Goal: Task Accomplishment & Management: Complete application form

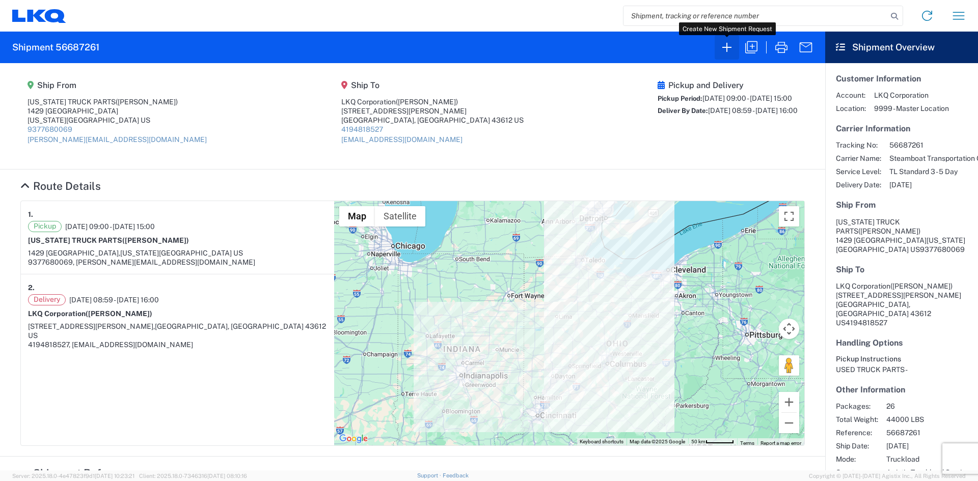
click at [729, 45] on icon "button" at bounding box center [726, 47] width 16 height 16
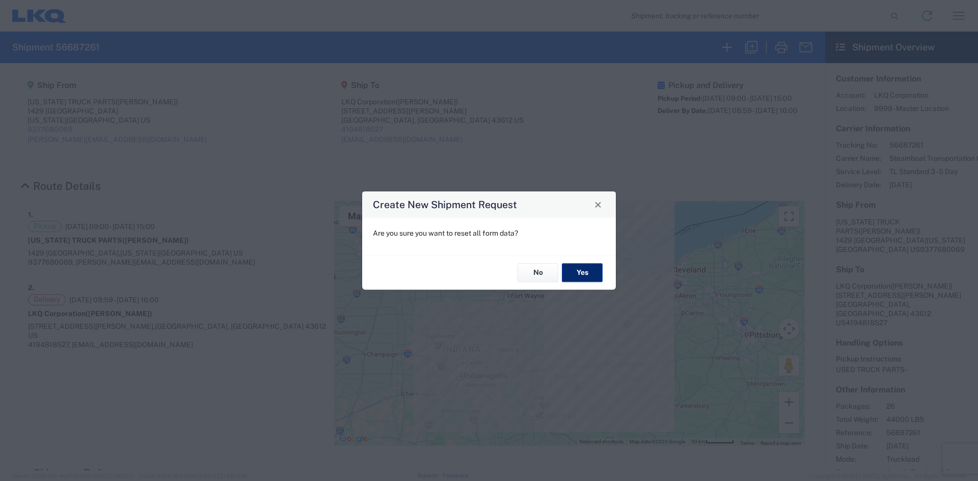
click at [594, 266] on button "Yes" at bounding box center [582, 273] width 41 height 19
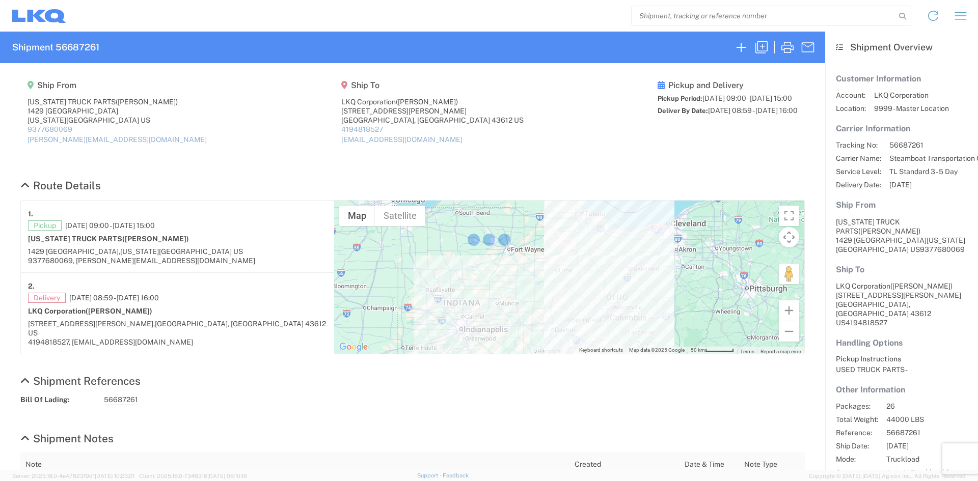
select select "FULL"
select select "LBS"
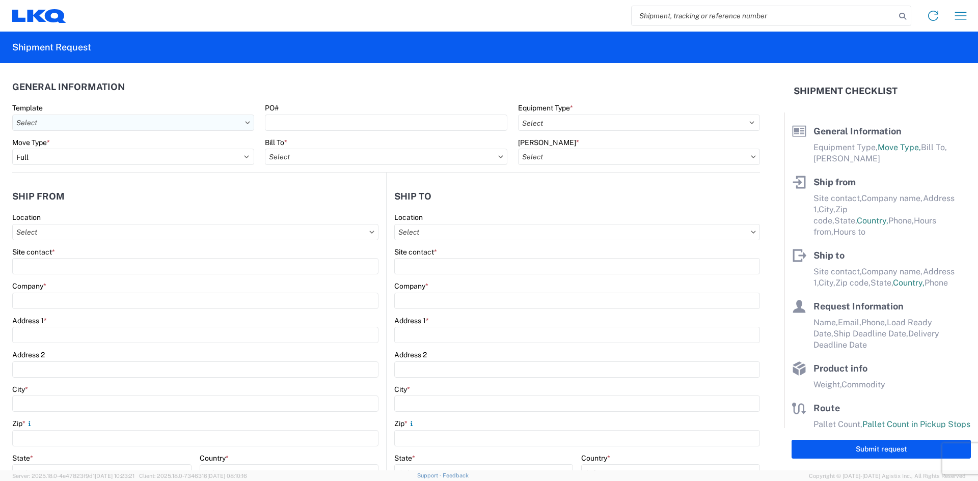
click at [115, 121] on input "Template" at bounding box center [133, 123] width 242 height 16
click at [310, 133] on agx-form-control-wrapper-v2 "PO#" at bounding box center [386, 120] width 253 height 35
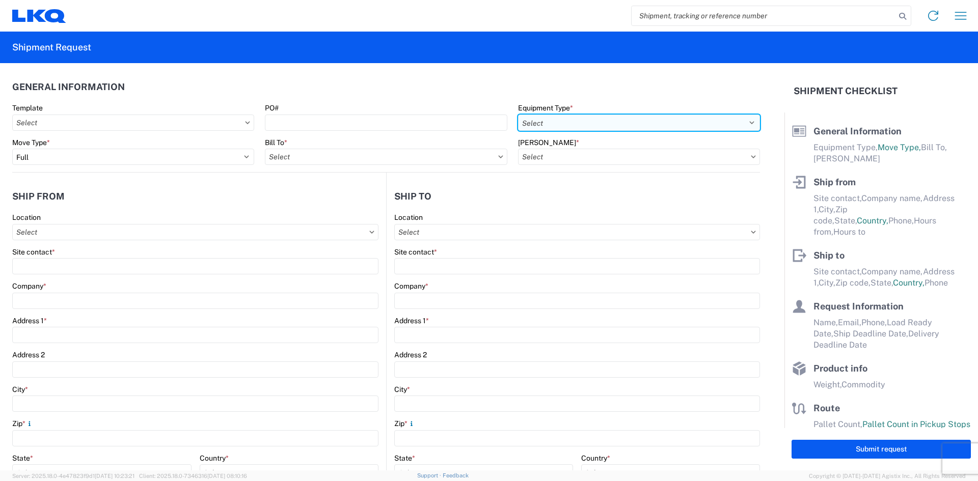
click at [518, 121] on select "Select 53’ Dry Van Flatbed Dropdeck (van) Lowboy (flatbed) Rail" at bounding box center [639, 123] width 242 height 16
select select "FLBD"
click at [518, 115] on select "Select 53’ Dry Van Flatbed Dropdeck (van) Lowboy (flatbed) Rail" at bounding box center [639, 123] width 242 height 16
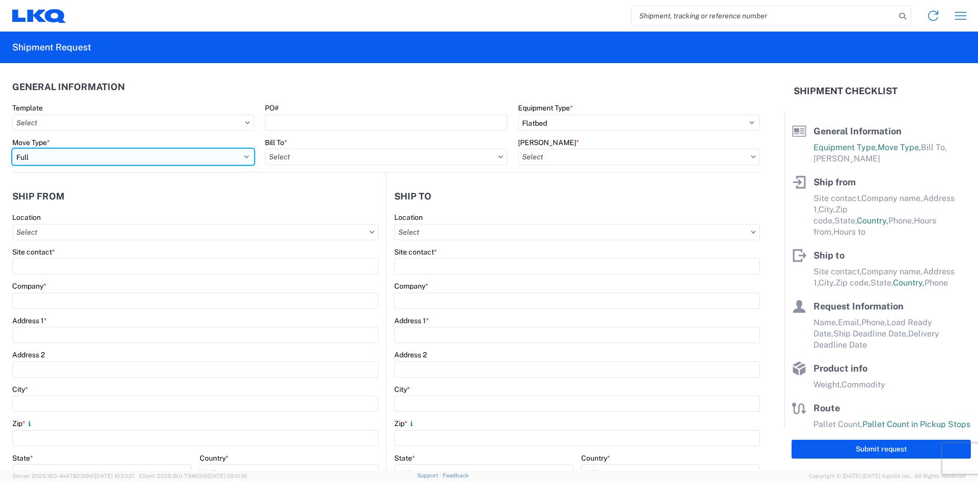
click at [227, 159] on select "Select Full Partial TL" at bounding box center [133, 157] width 242 height 16
select select "PARTIAL_TL"
click at [12, 149] on select "Select Full Partial TL" at bounding box center [133, 157] width 242 height 16
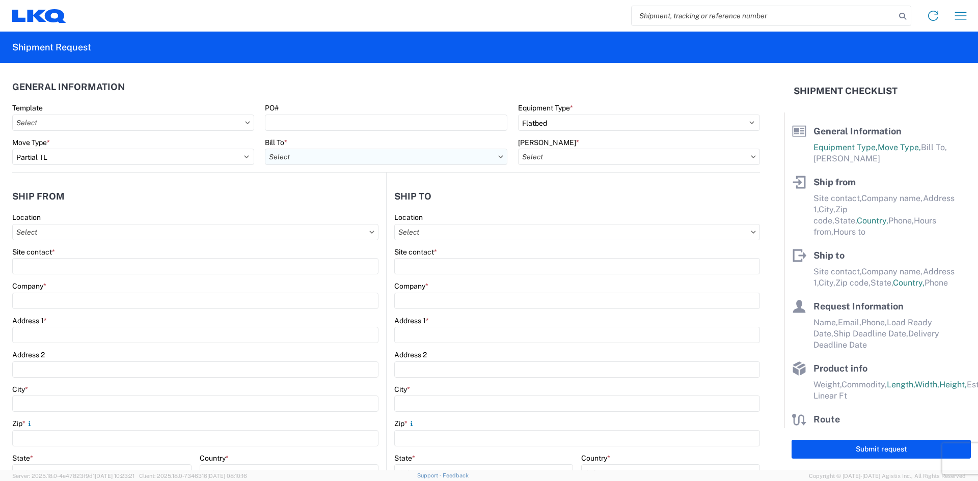
click at [374, 156] on input "Bill To *" at bounding box center [386, 157] width 242 height 16
type input "1811"
click at [293, 202] on div "1811 - LKQ Goodys - [GEOGRAPHIC_DATA]" at bounding box center [354, 202] width 178 height 16
type input "1811 - LKQ Goodys - [GEOGRAPHIC_DATA]"
click at [545, 162] on input "[PERSON_NAME] *" at bounding box center [639, 157] width 242 height 16
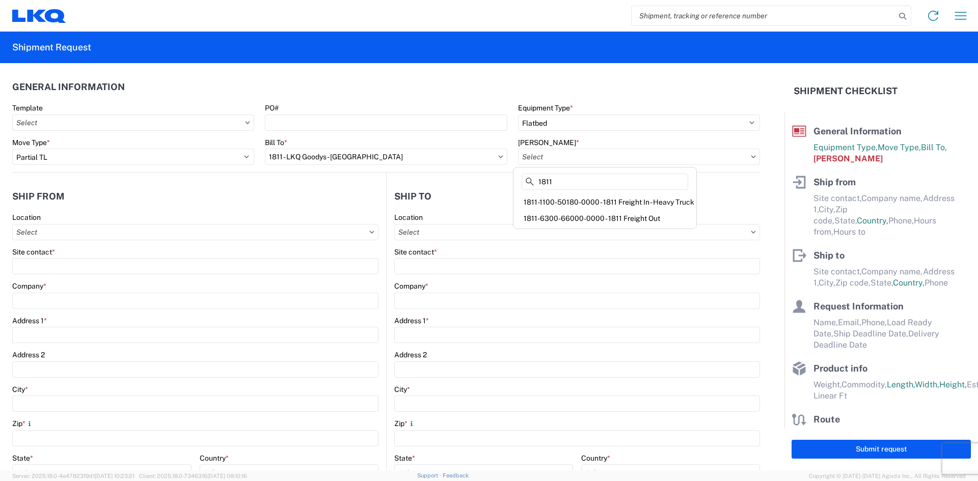
type input "1811"
click at [587, 200] on div "1811-1100-50180-0000 - 1811 Freight In - Heavy Truck" at bounding box center [604, 202] width 179 height 16
type input "1811-1100-50180-0000 - 1811 Freight In - Heavy Truck"
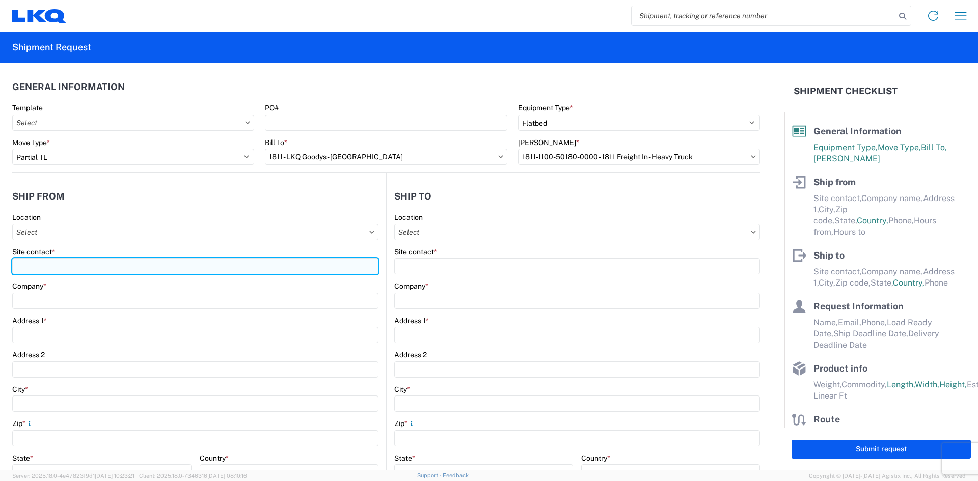
click at [258, 265] on input "Site contact *" at bounding box center [195, 266] width 366 height 16
type input "b"
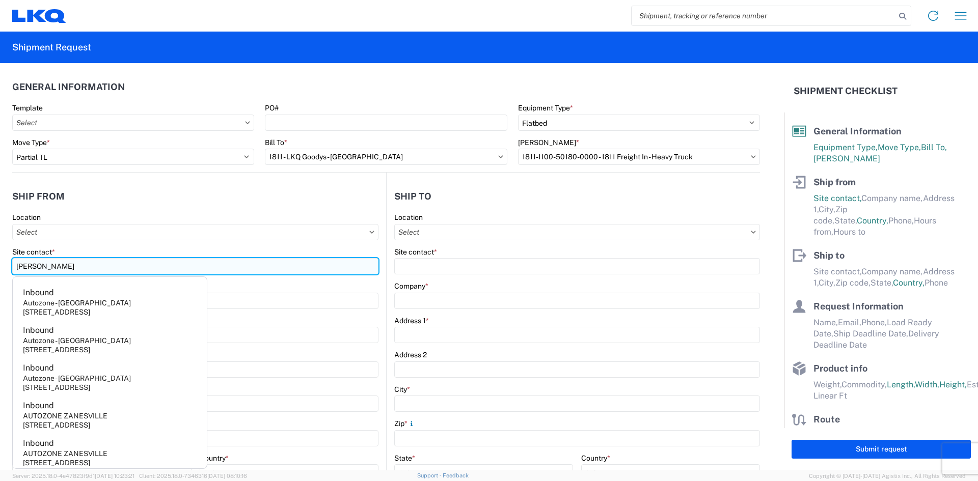
type input "[PERSON_NAME]"
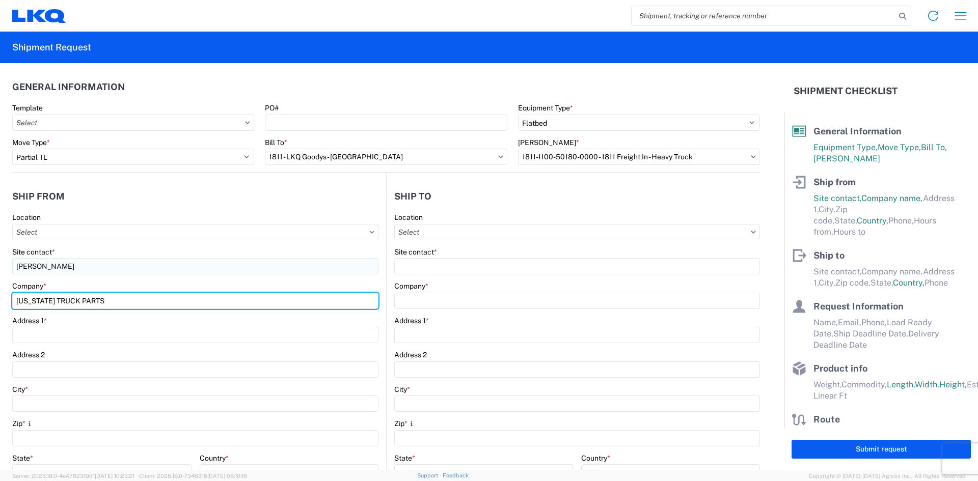
type input "[US_STATE] TRUCK PARTS"
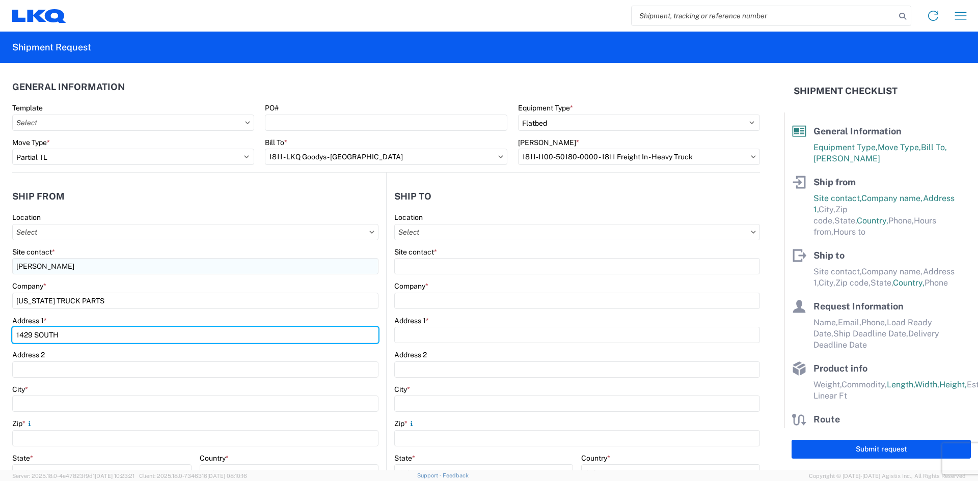
type input "1429 [GEOGRAPHIC_DATA]"
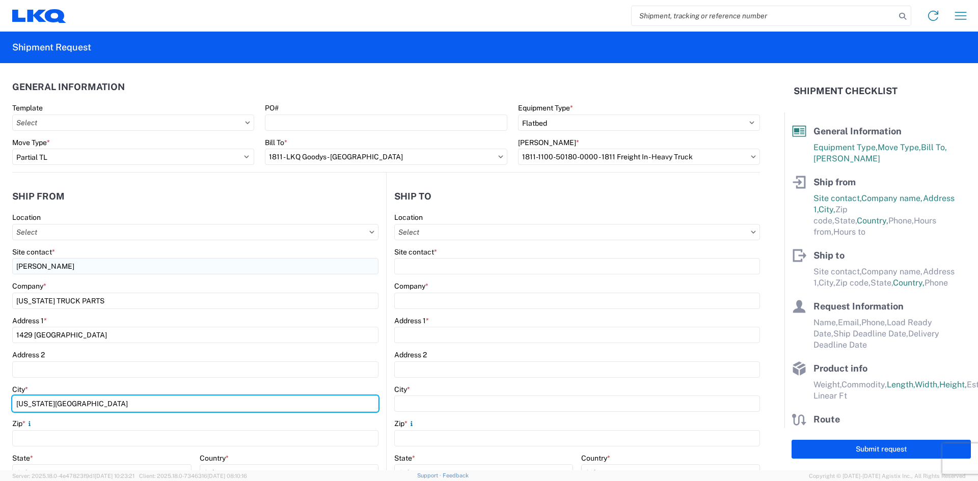
type input "[US_STATE][GEOGRAPHIC_DATA]"
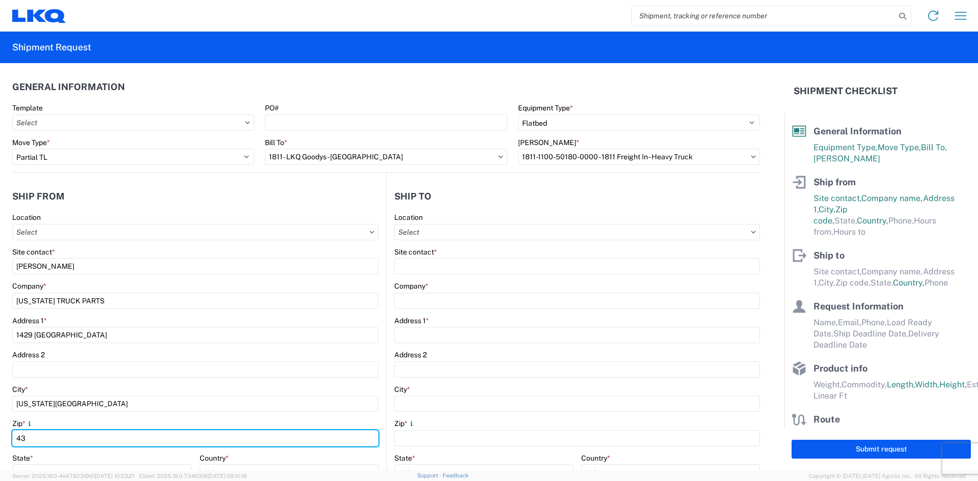
type input "43160"
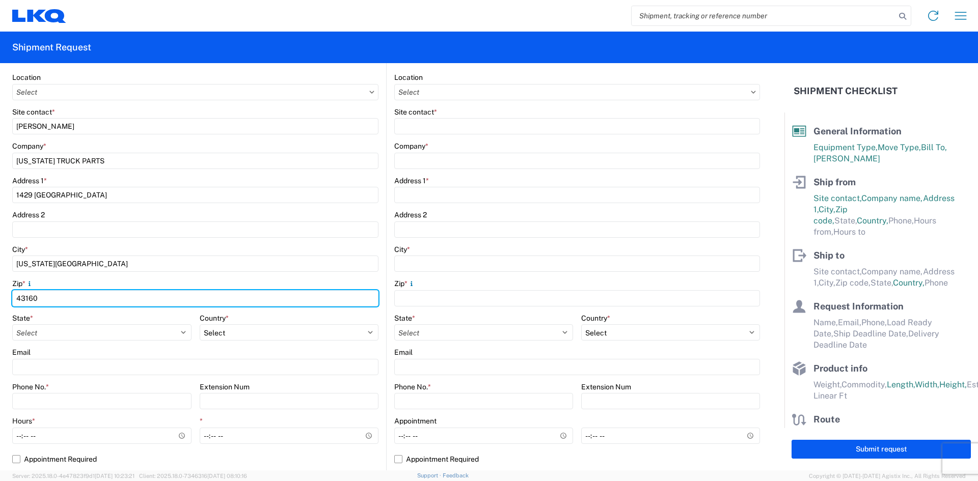
scroll to position [153, 0]
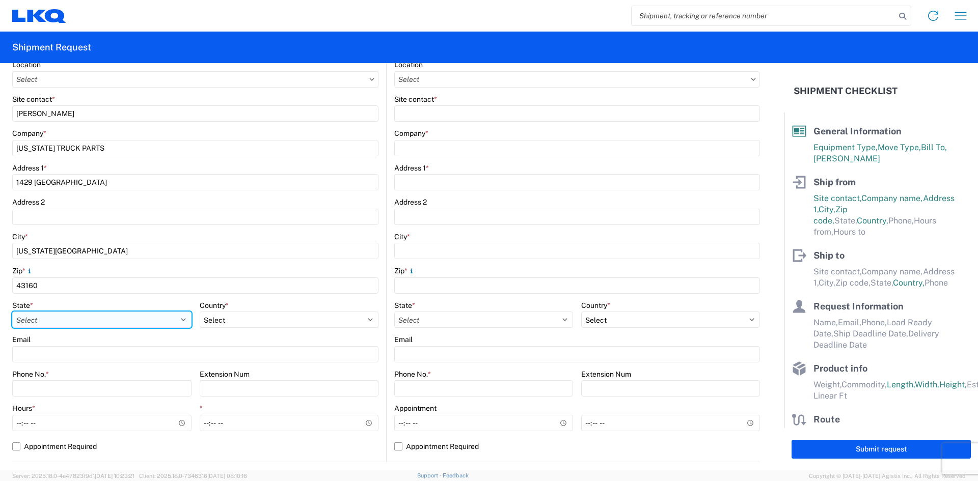
click at [74, 325] on select "Select [US_STATE] [US_STATE] [US_STATE] [US_STATE] Armed Forces Americas Armed …" at bounding box center [101, 320] width 179 height 16
select select "OH"
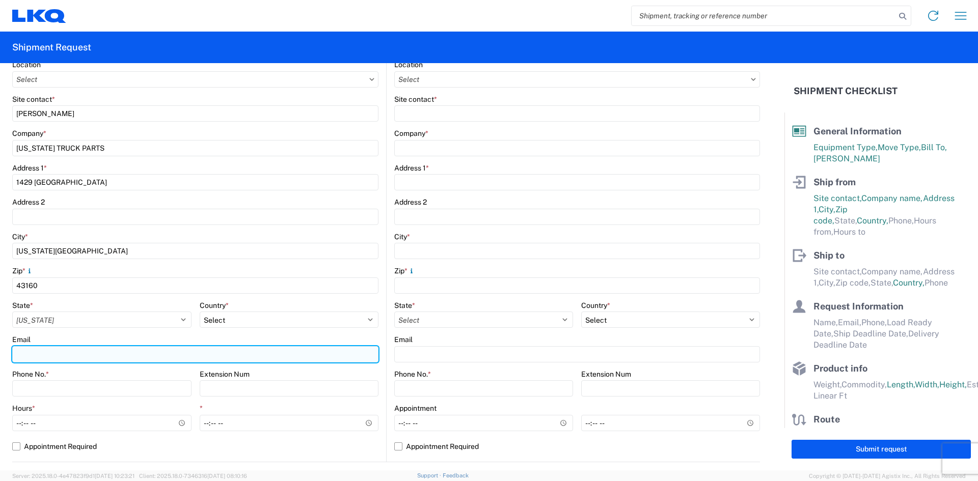
click at [77, 359] on input "Email" at bounding box center [195, 354] width 366 height 16
type input "[PERSON_NAME][EMAIL_ADDRESS][DOMAIN_NAME]"
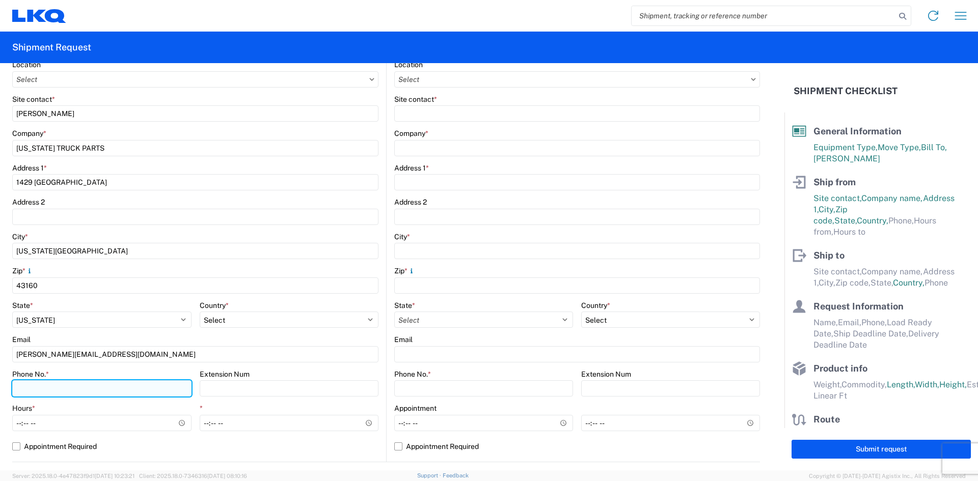
click at [78, 389] on input "Phone No. *" at bounding box center [101, 388] width 179 height 16
type input "[PHONE_NUMBER]"
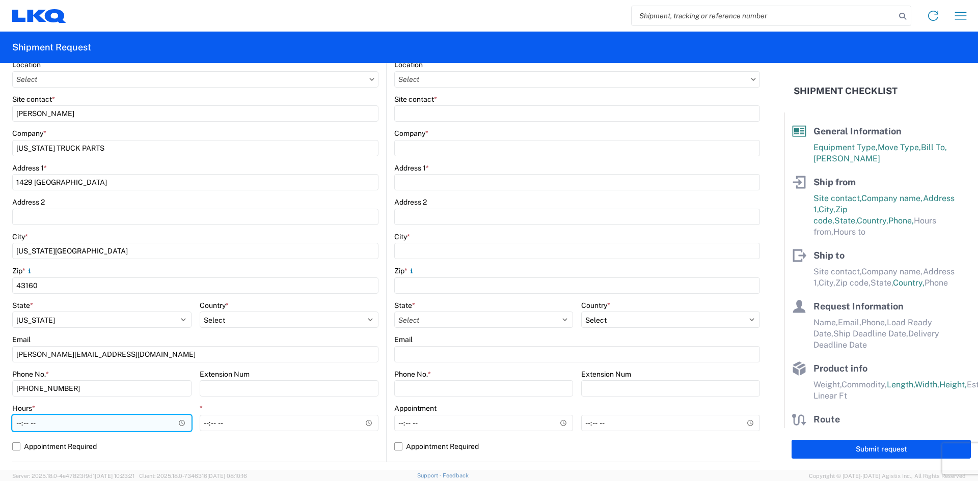
click at [177, 419] on input "Hours *" at bounding box center [101, 423] width 179 height 16
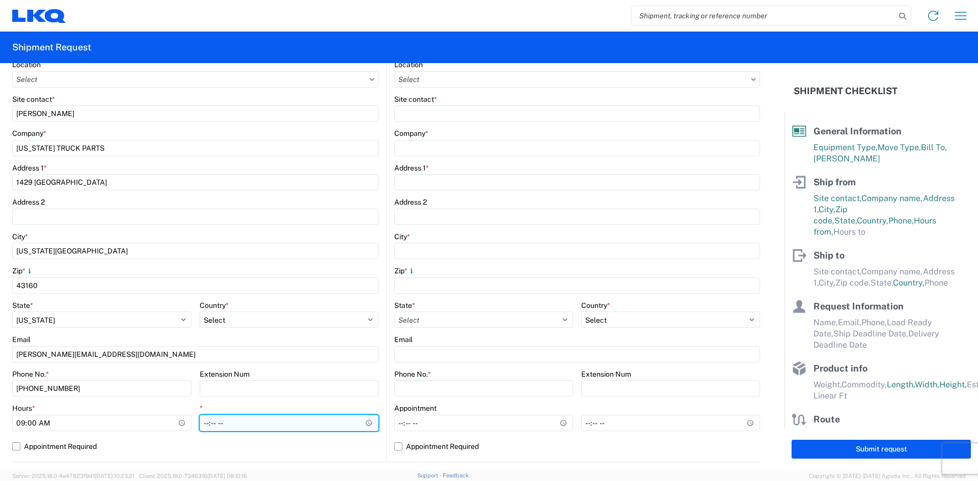
type input "09:00"
click at [276, 421] on input "*" at bounding box center [289, 423] width 179 height 16
click at [366, 423] on input "*" at bounding box center [289, 423] width 179 height 16
type input "15:00"
click at [325, 341] on div "Email" at bounding box center [195, 339] width 366 height 9
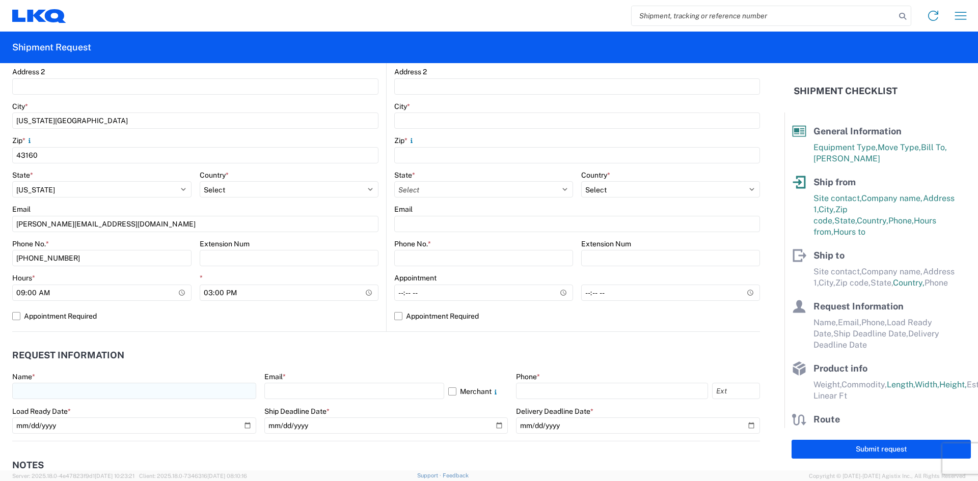
scroll to position [305, 0]
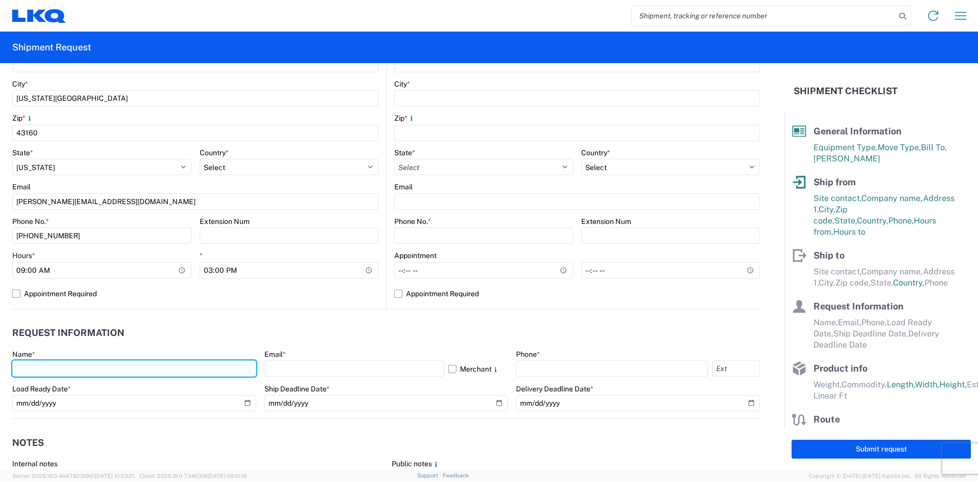
click at [125, 360] on input "text" at bounding box center [134, 368] width 244 height 16
type input "[PERSON_NAME]"
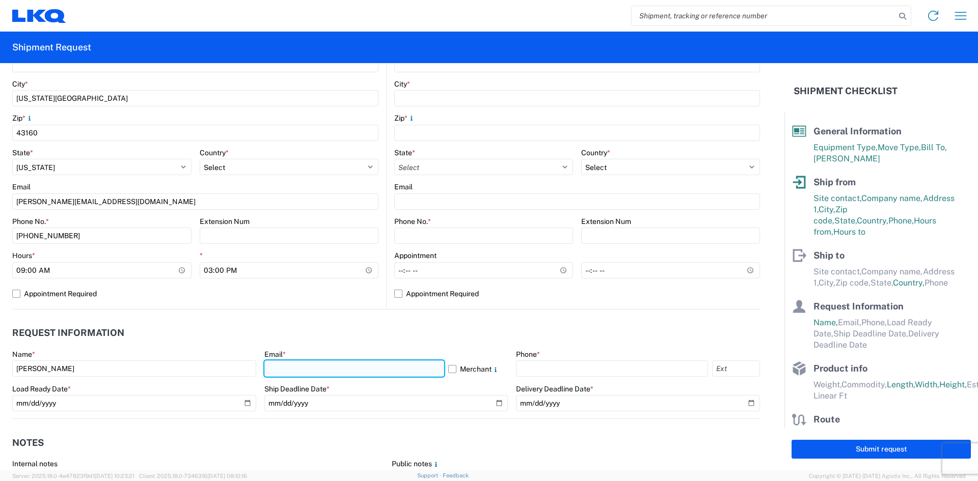
click at [264, 370] on input "text" at bounding box center [354, 368] width 180 height 16
type input "[EMAIL_ADDRESS][DOMAIN_NAME]"
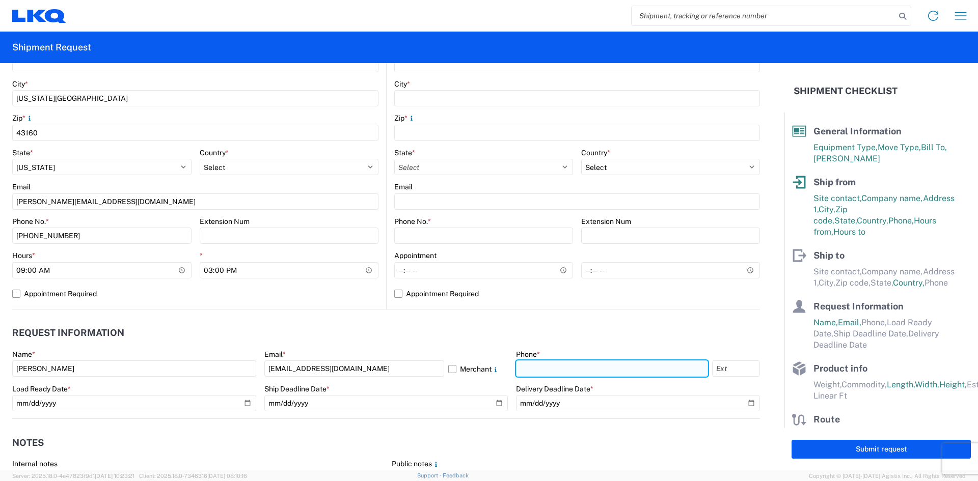
click at [532, 371] on input "text" at bounding box center [612, 368] width 192 height 16
type input "4194818527"
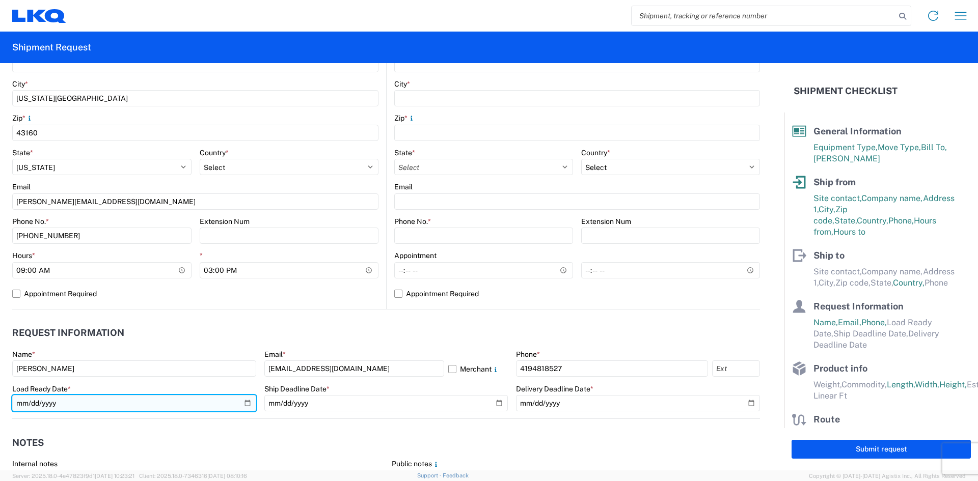
click at [245, 404] on input "date" at bounding box center [134, 403] width 244 height 16
type input "[DATE]"
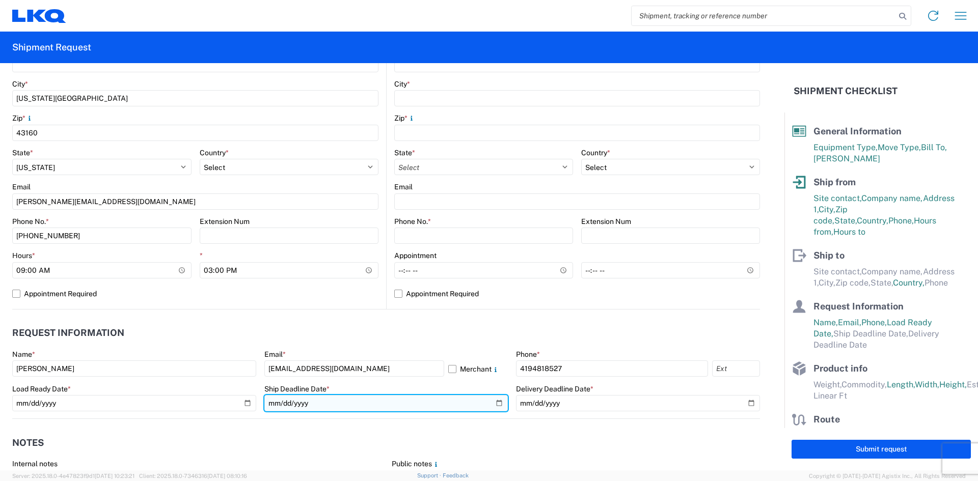
click at [488, 405] on input "date" at bounding box center [386, 403] width 244 height 16
click at [500, 399] on input "date" at bounding box center [386, 403] width 244 height 16
click at [497, 398] on input "date" at bounding box center [386, 403] width 244 height 16
click at [488, 403] on input "date" at bounding box center [386, 403] width 244 height 16
click at [492, 405] on input "date" at bounding box center [386, 403] width 244 height 16
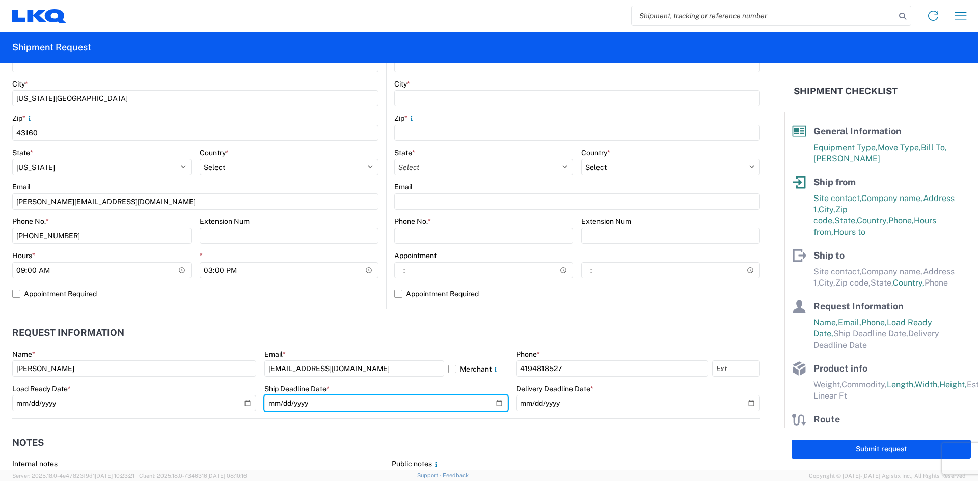
type input "[DATE]"
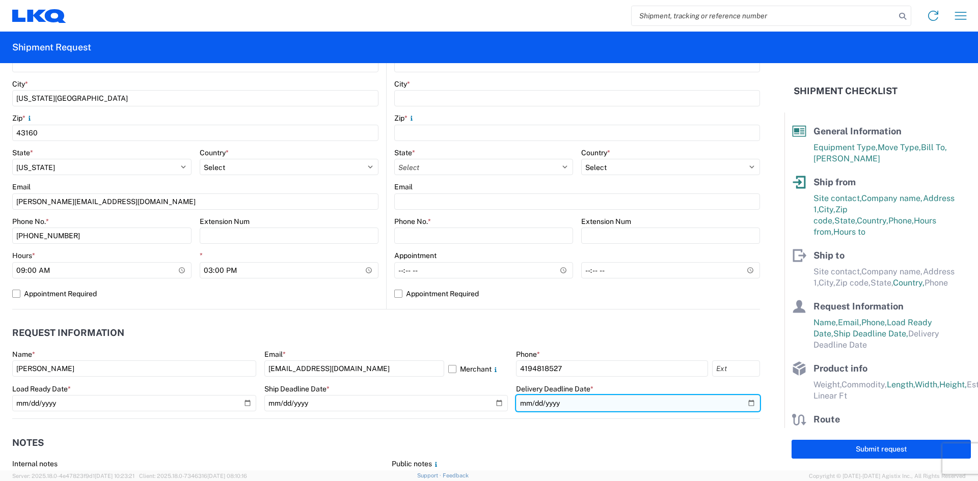
click at [744, 401] on input "date" at bounding box center [638, 403] width 244 height 16
type input "[DATE]"
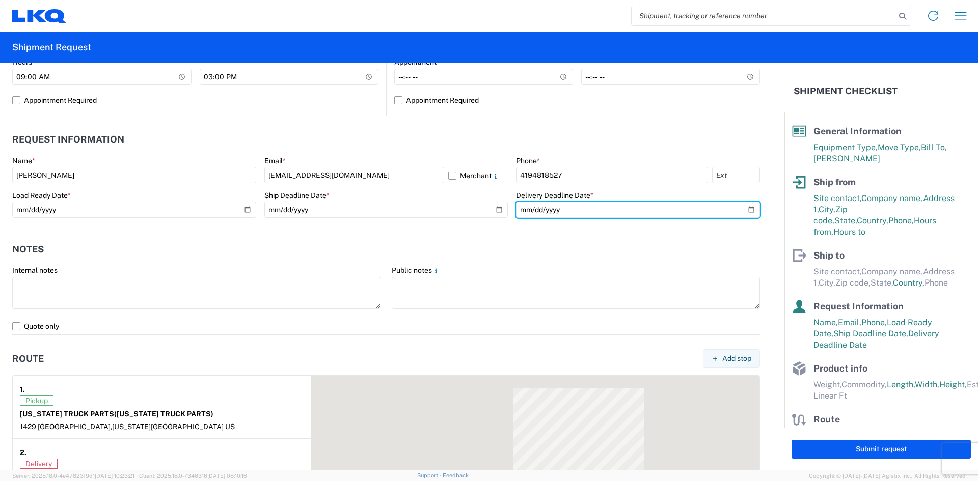
scroll to position [509, 0]
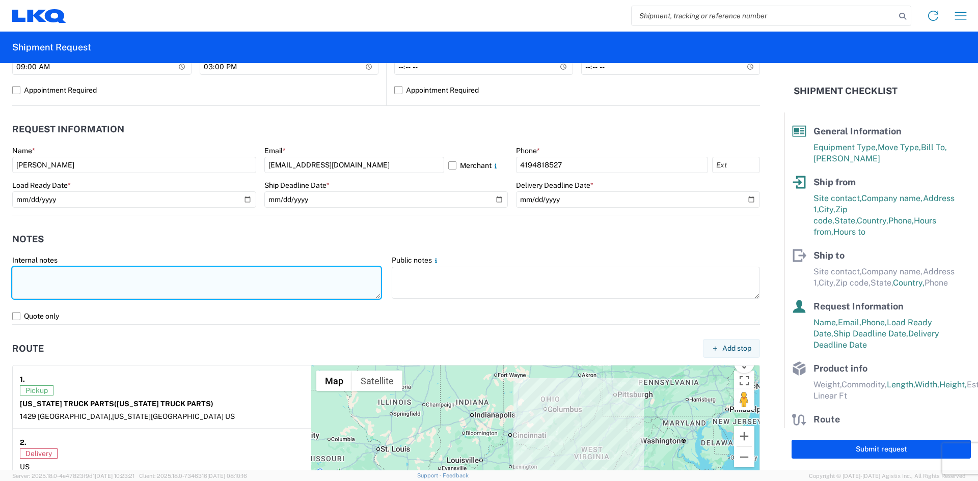
click at [213, 276] on textarea at bounding box center [196, 283] width 369 height 32
type textarea "D"
click at [47, 275] on textarea "FLATBED NEEDED MAKE SURE HAS STRAPS AND BINDERS" at bounding box center [196, 283] width 369 height 32
drag, startPoint x: 242, startPoint y: 272, endPoint x: 16, endPoint y: 275, distance: 226.6
click at [16, 275] on textarea "FLATBED 52' NEEDED MAKE SURE HAS STRAPS AND BINDERS" at bounding box center [196, 283] width 369 height 32
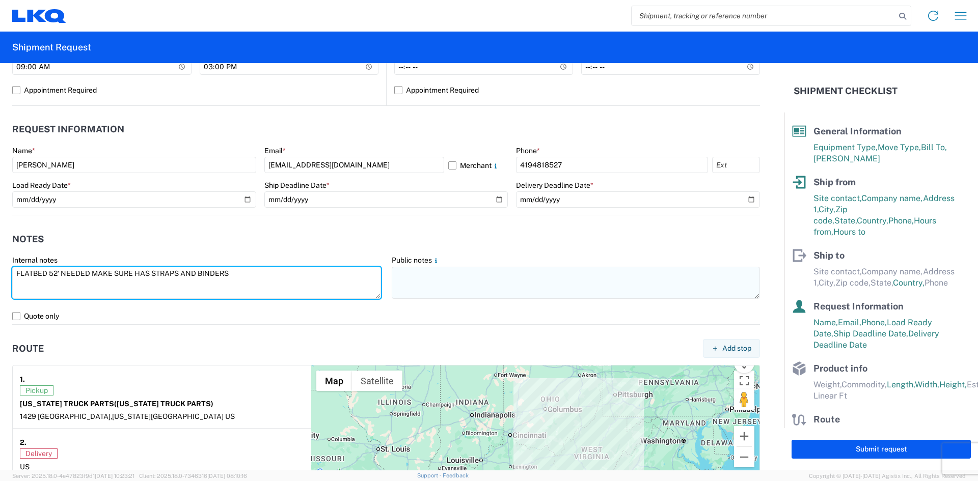
type textarea "FLATBED 52' NEEDED MAKE SURE HAS STRAPS AND BINDERS"
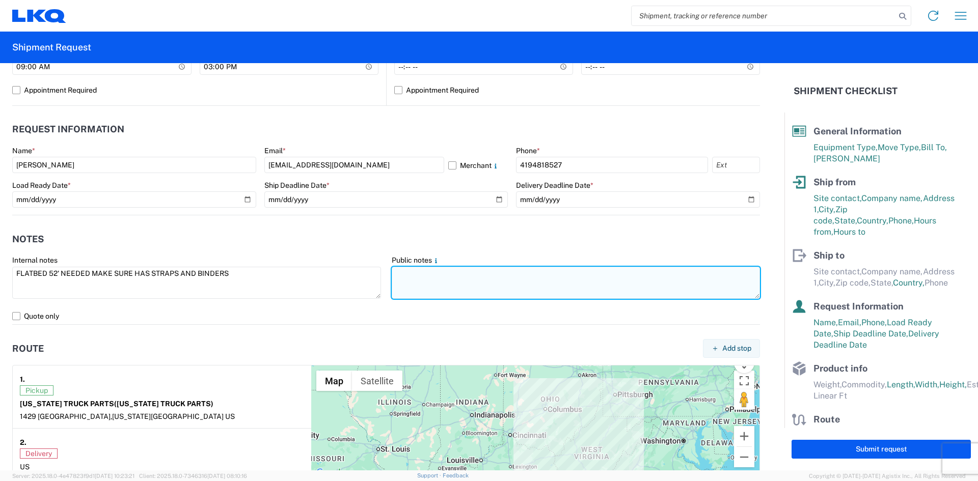
paste textarea "FLATBED 52' NEEDED MAKE SURE HAS STRAPS AND BINDERS"
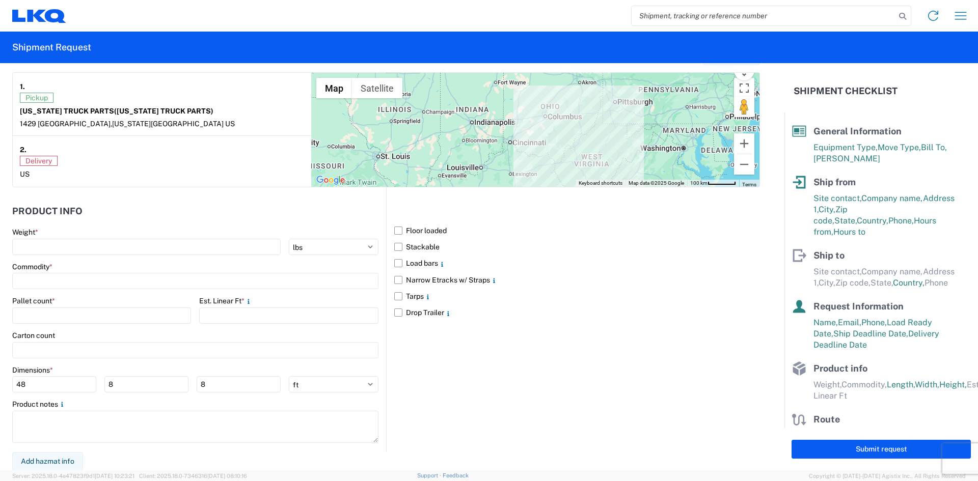
scroll to position [802, 0]
type textarea "FLATBED 52' NEEDED MAKE SURE HAS STRAPS AND BINDERS"
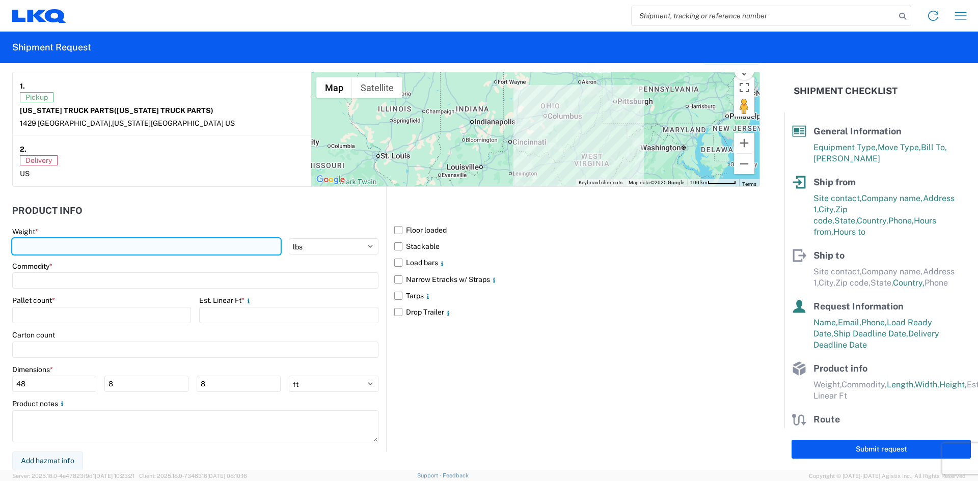
click at [126, 253] on input "number" at bounding box center [146, 246] width 268 height 16
type input "45000"
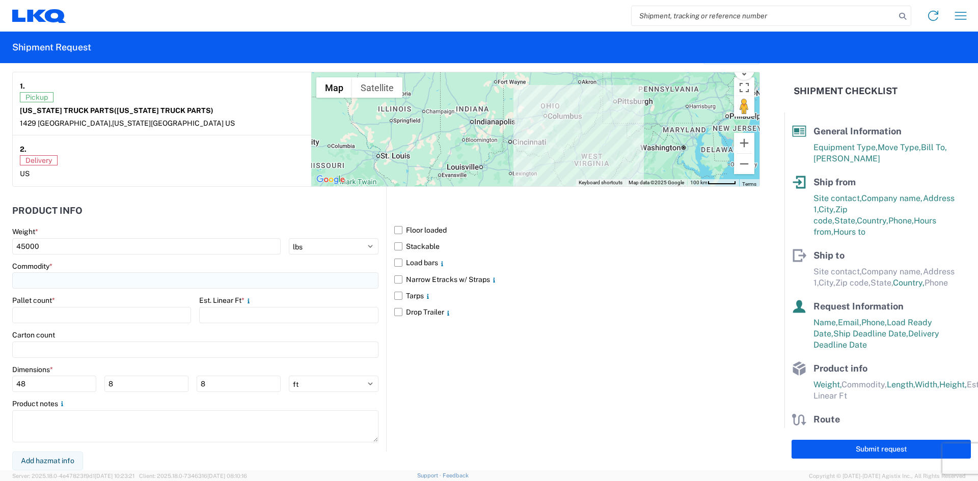
click at [112, 288] on input at bounding box center [195, 280] width 366 height 16
type input "USED TRUCK PARTS"
click at [119, 343] on div "Add new "USED TRUCK PARTS"..." at bounding box center [104, 349] width 178 height 20
type input "USED TRUCK PARTS"
click at [216, 316] on input "number" at bounding box center [288, 315] width 179 height 16
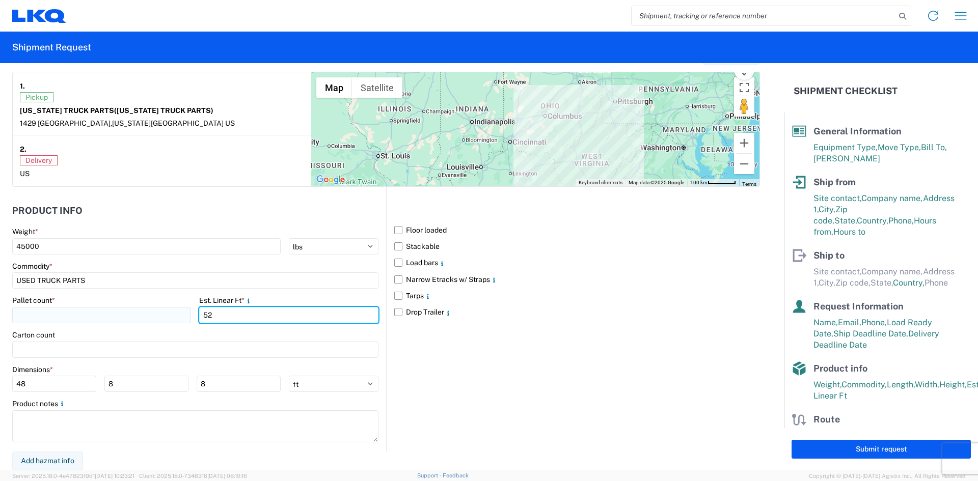
type input "52"
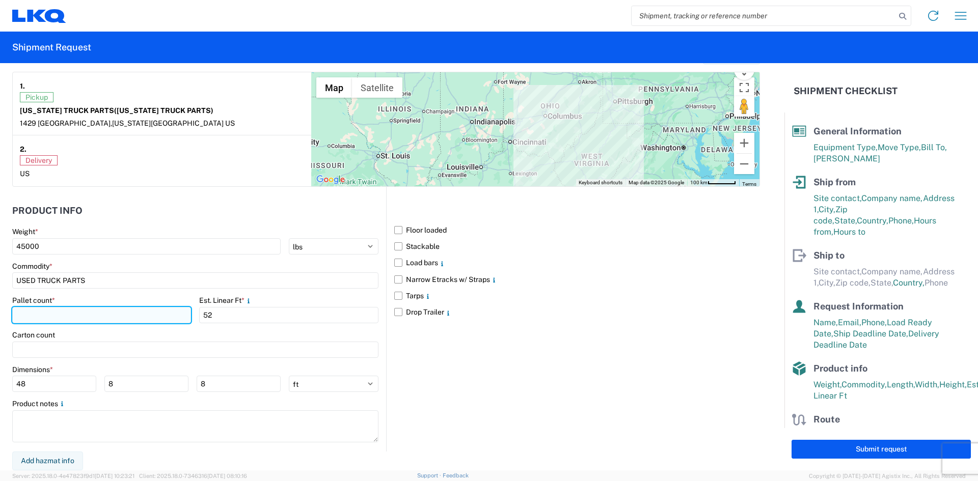
click at [148, 320] on input "number" at bounding box center [101, 315] width 179 height 16
type input "26"
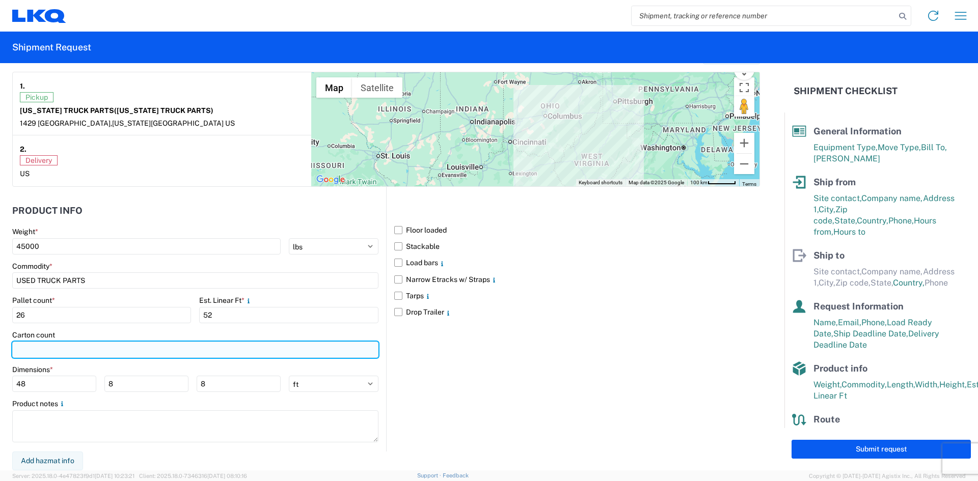
click at [149, 355] on input "number" at bounding box center [195, 350] width 366 height 16
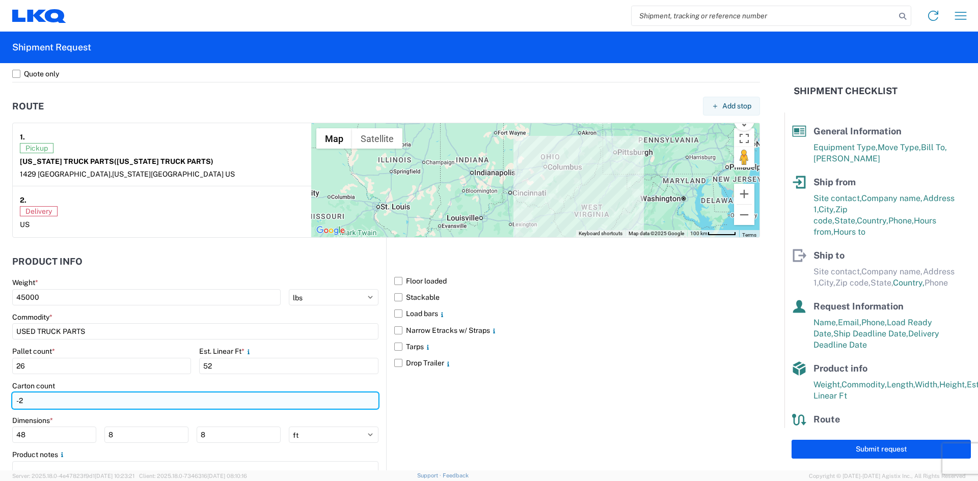
type input "-1"
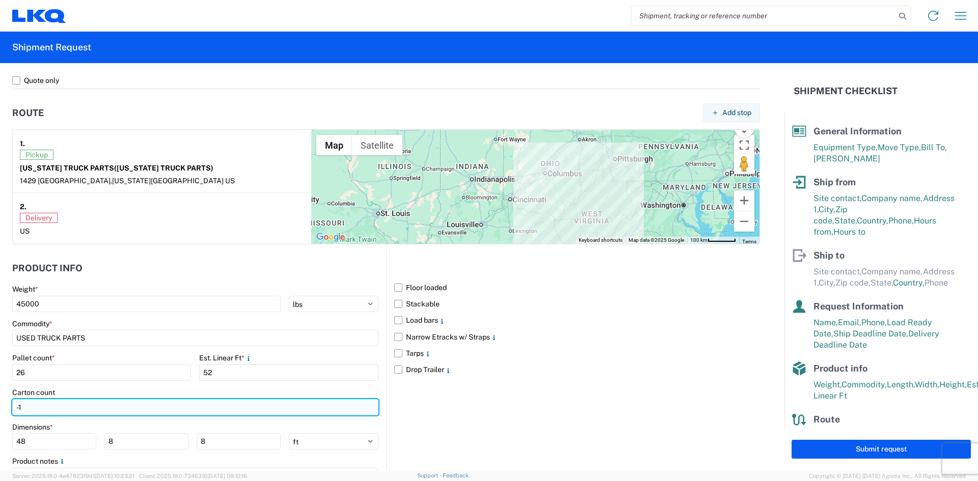
scroll to position [752, 0]
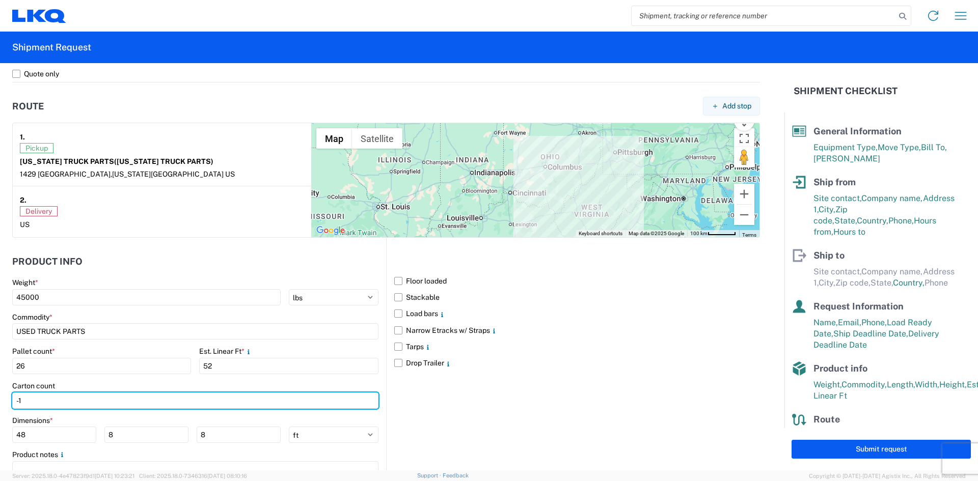
drag, startPoint x: 52, startPoint y: 405, endPoint x: -8, endPoint y: 409, distance: 60.2
click at [0, 409] on html "Home Shipment request Shipment tracking Shipment Request General Information Te…" at bounding box center [489, 240] width 978 height 481
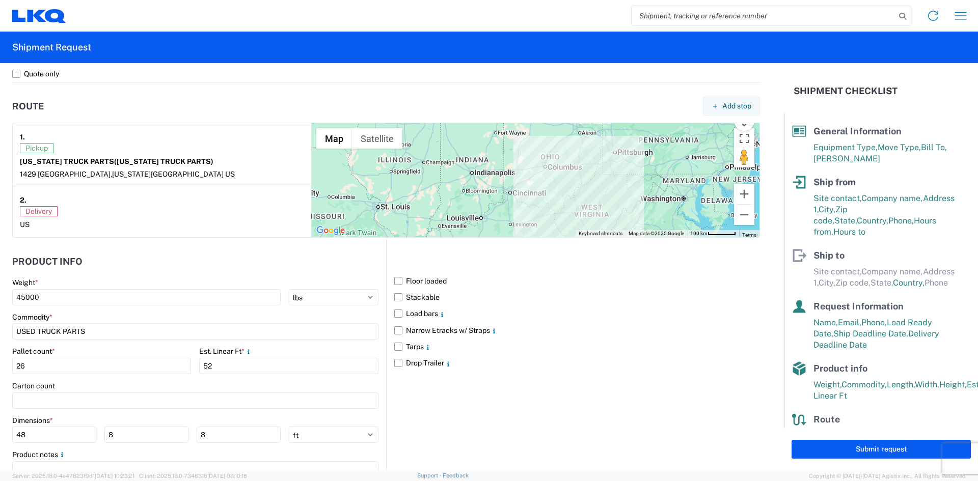
click at [442, 422] on div "Floor loaded Stackable Load bars Narrow Etracks w/ Straps Tarps Drop Trailer" at bounding box center [573, 370] width 374 height 265
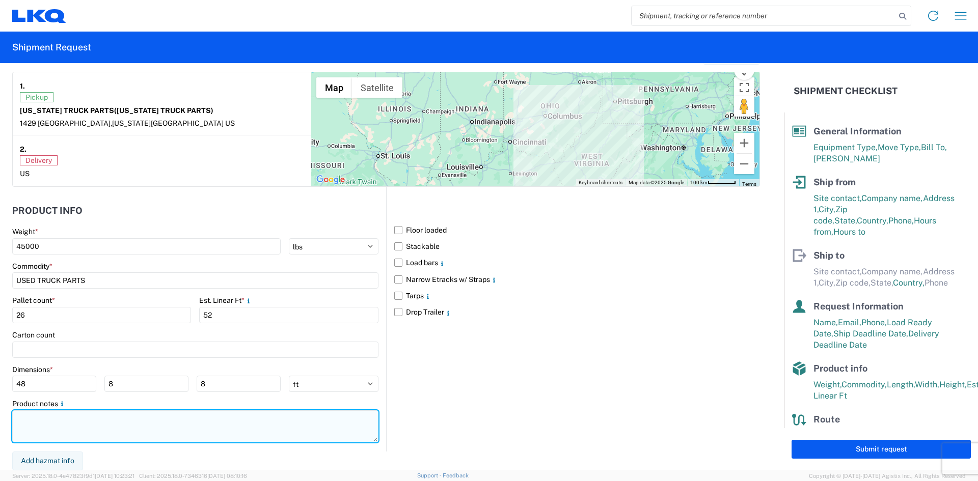
click at [198, 427] on textarea at bounding box center [195, 426] width 366 height 32
paste textarea "FLATBED 52' NEEDED MAKE SURE HAS STRAPS AND BINDERS"
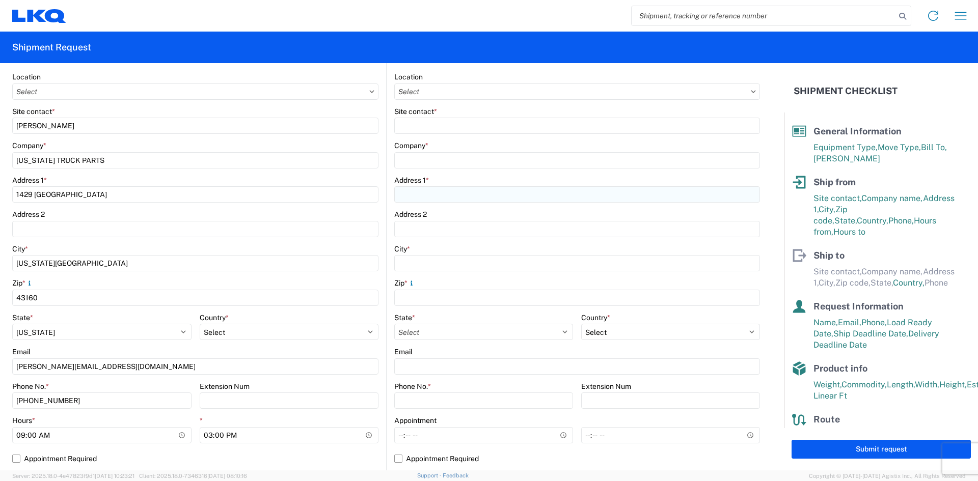
scroll to position [0, 0]
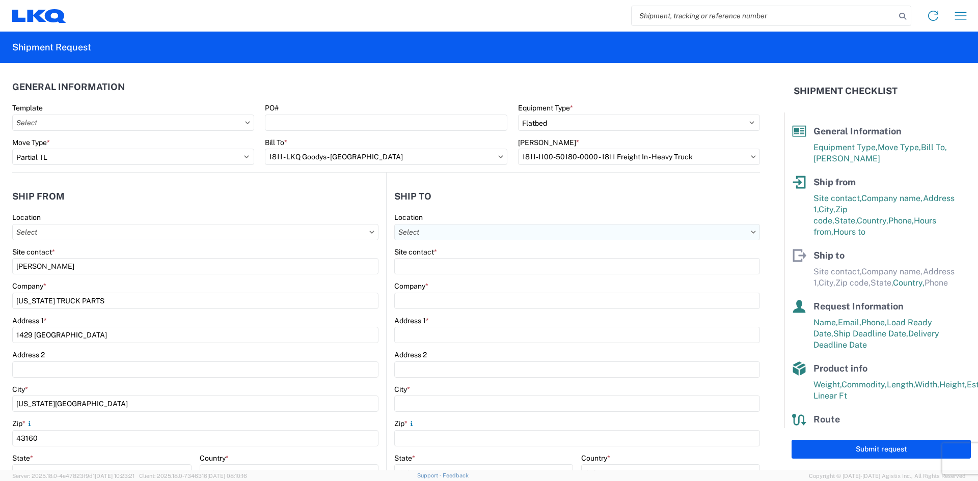
type textarea "FLATBED 52' NEEDED MAKE SURE HAS STRAPS AND BINDERS"
click at [488, 228] on input "Location" at bounding box center [577, 232] width 366 height 16
type input "1811"
click at [482, 279] on div "1811 - LKQ Goodys - [GEOGRAPHIC_DATA]" at bounding box center [482, 277] width 178 height 16
type input "1811 - LKQ Goodys - [GEOGRAPHIC_DATA]"
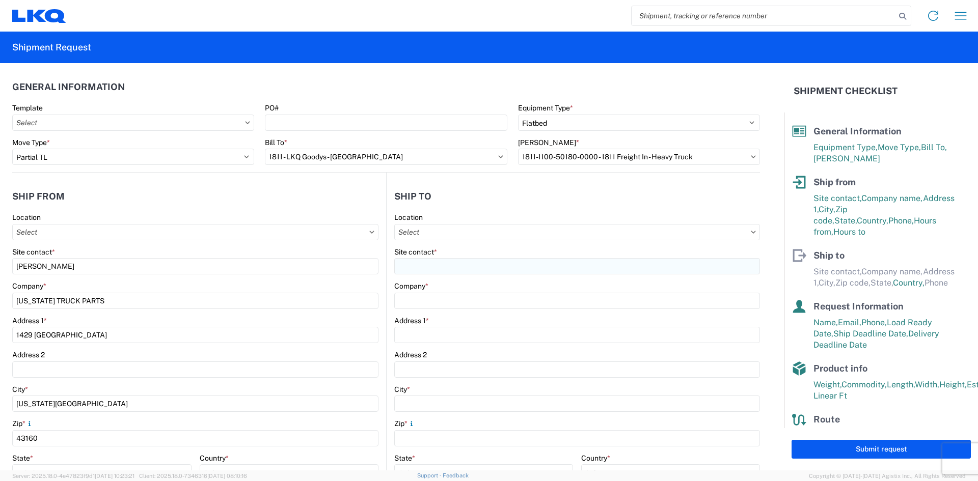
type input "LKQ Corporation"
type input "[STREET_ADDRESS][PERSON_NAME]"
type input "[GEOGRAPHIC_DATA]"
type input "43612"
select select "US"
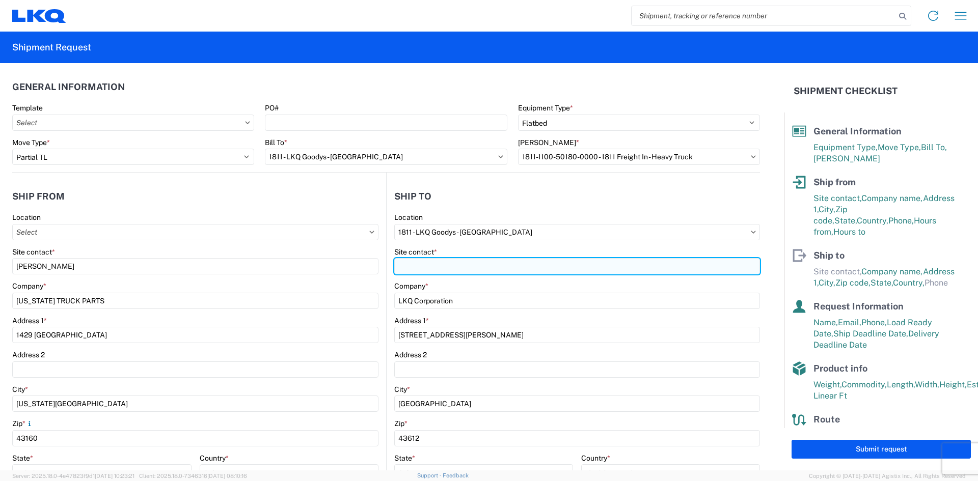
click at [462, 270] on input "Site contact *" at bounding box center [577, 266] width 366 height 16
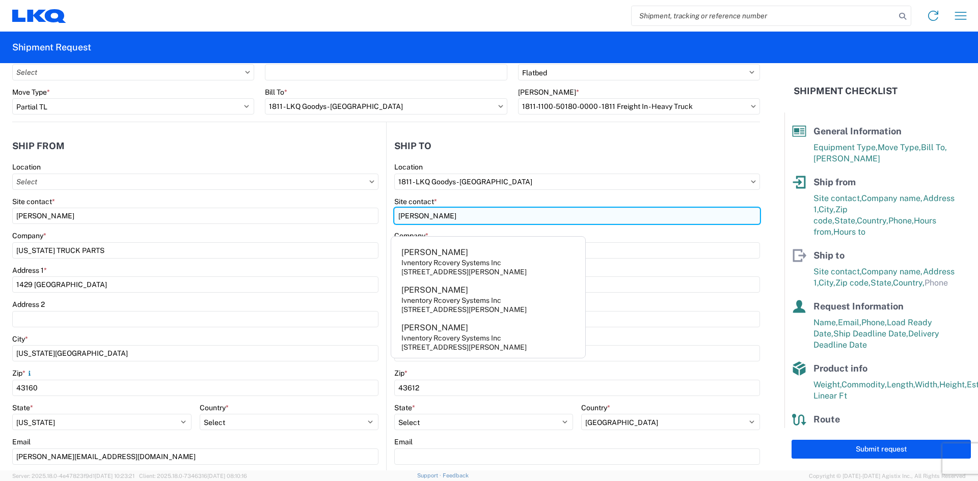
scroll to position [51, 0]
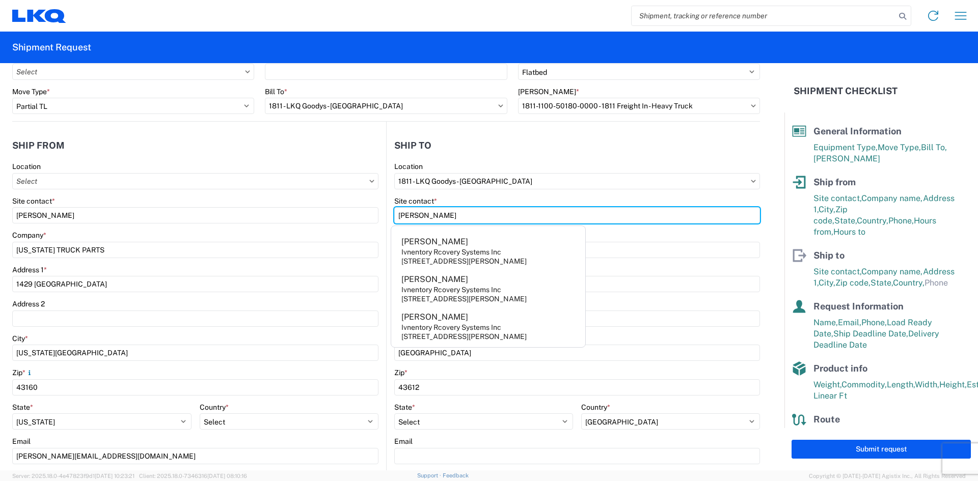
type input "[PERSON_NAME]"
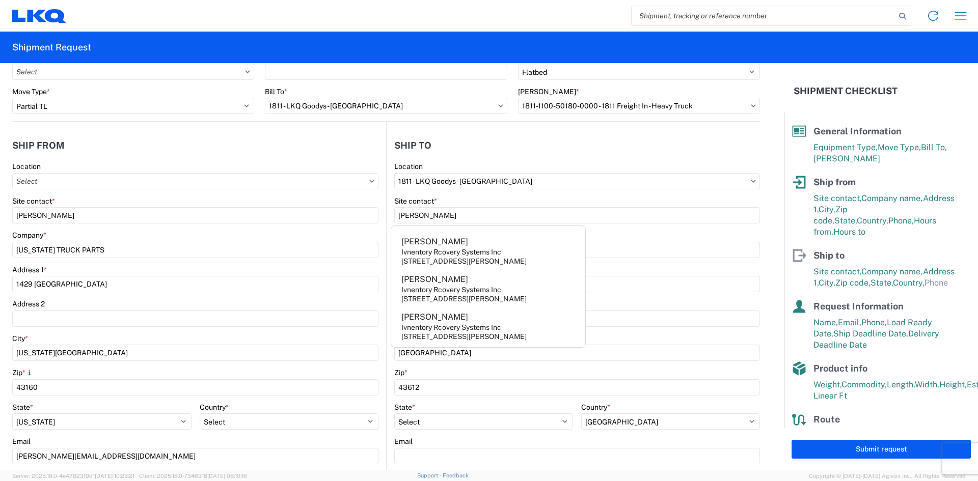
click at [638, 162] on div "Location" at bounding box center [577, 166] width 366 height 9
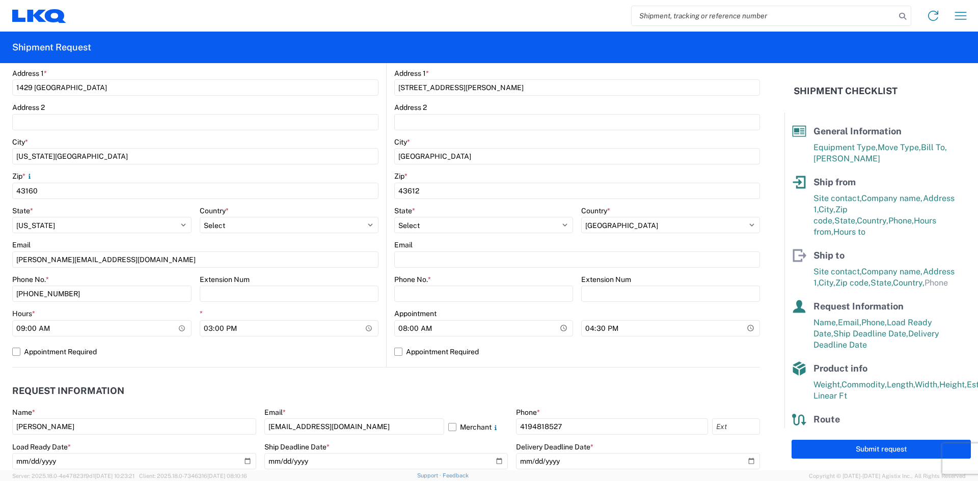
scroll to position [255, 0]
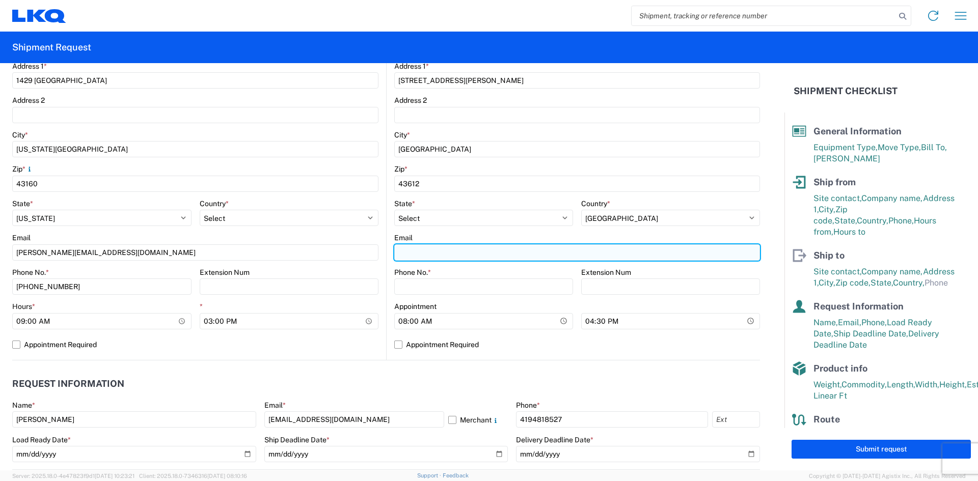
click at [439, 257] on input "Email" at bounding box center [577, 252] width 366 height 16
type input "[EMAIL_ADDRESS][DOMAIN_NAME]"
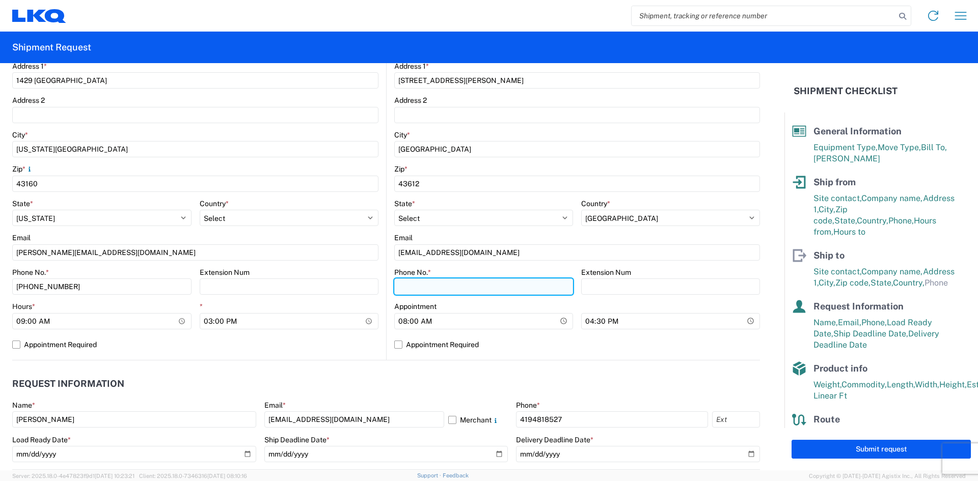
click at [452, 281] on input "Phone No. *" at bounding box center [483, 287] width 179 height 16
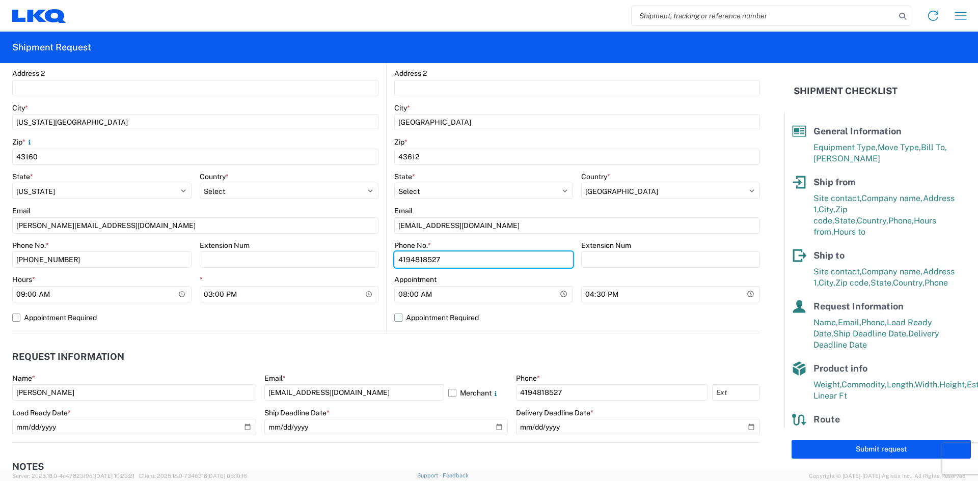
scroll to position [305, 0]
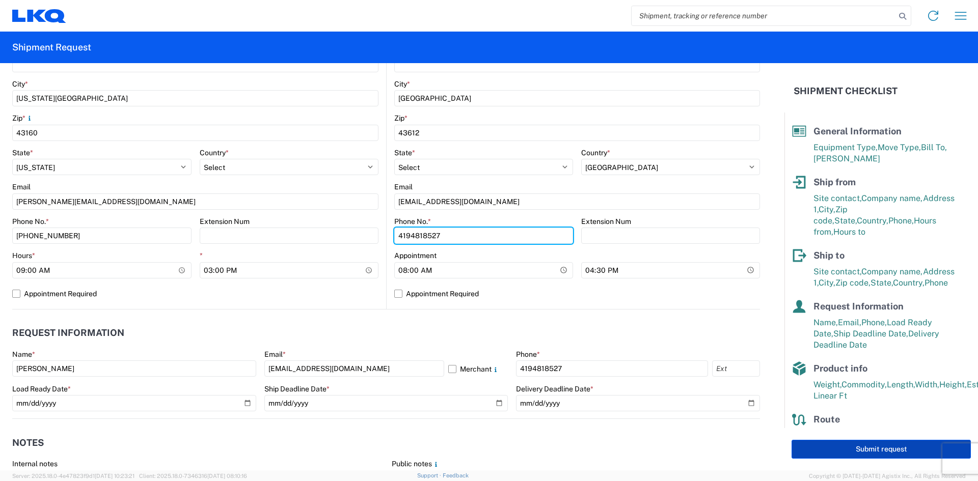
type input "4194818527"
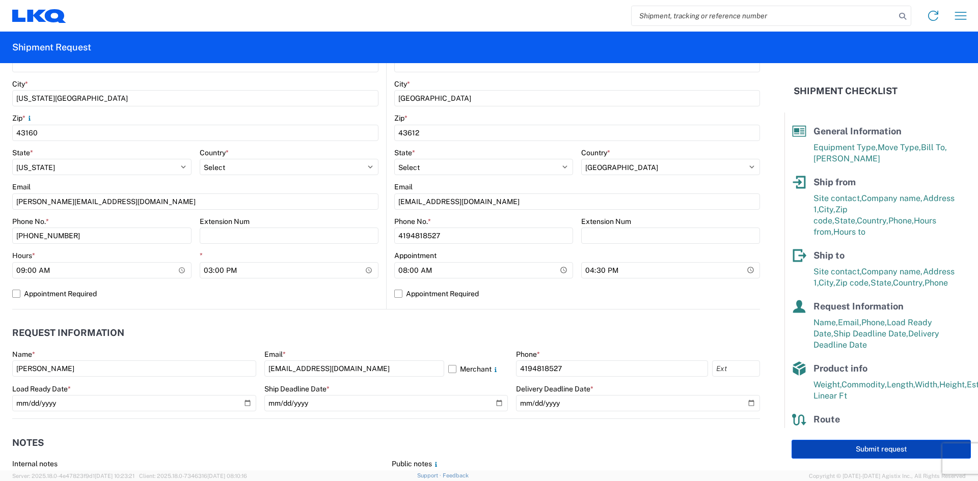
click at [819, 447] on button "Submit request" at bounding box center [880, 449] width 179 height 19
select select "US"
